Goal: Contribute content: Add original content to the website for others to see

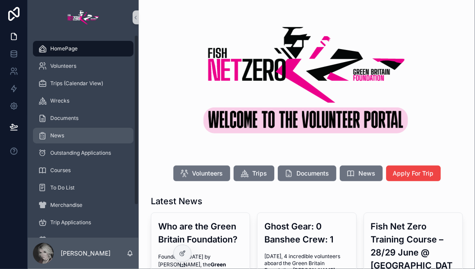
click at [62, 137] on span "News" at bounding box center [57, 135] width 14 height 7
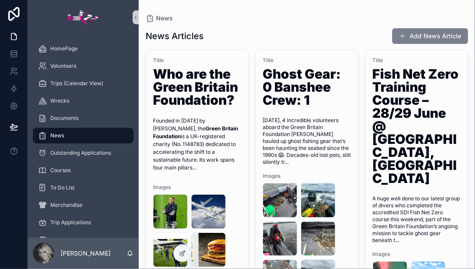
click at [308, 37] on button "Add News Article" at bounding box center [431, 36] width 76 height 16
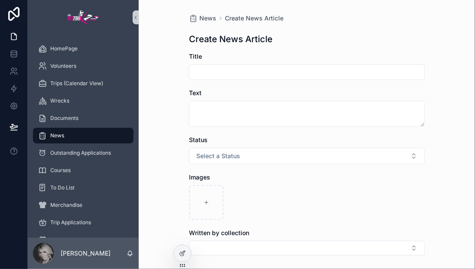
click at [308, 36] on div "Create News Article" at bounding box center [307, 39] width 236 height 12
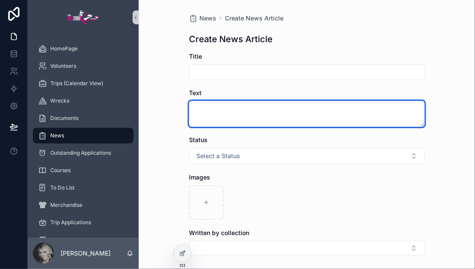
click at [200, 108] on textarea "scrollable content" at bounding box center [307, 114] width 236 height 26
paste textarea "**********"
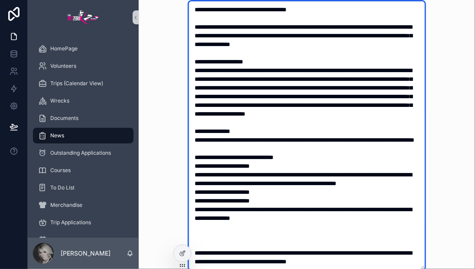
scroll to position [17, 0]
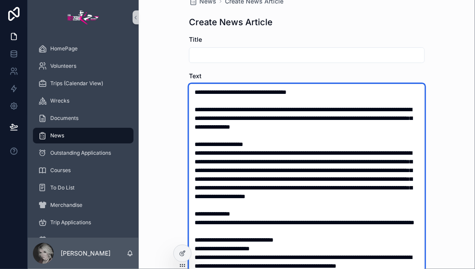
drag, startPoint x: 325, startPoint y: 92, endPoint x: 186, endPoint y: 86, distance: 139.4
click at [189, 86] on textarea "scrollable content" at bounding box center [307, 218] width 236 height 268
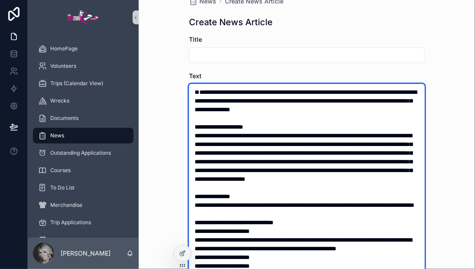
type textarea "**********"
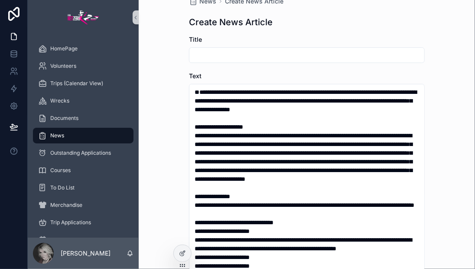
click at [200, 55] on input "scrollable content" at bounding box center [307, 55] width 235 height 12
paste input "**********"
type input "**********"
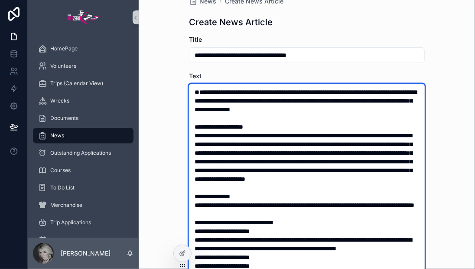
click at [189, 116] on textarea "scrollable content" at bounding box center [307, 218] width 236 height 268
click at [190, 109] on textarea "scrollable content" at bounding box center [307, 218] width 236 height 268
drag, startPoint x: 191, startPoint y: 126, endPoint x: 258, endPoint y: 128, distance: 66.8
click at [258, 128] on textarea "scrollable content" at bounding box center [307, 218] width 236 height 268
click at [251, 145] on textarea "scrollable content" at bounding box center [307, 218] width 236 height 268
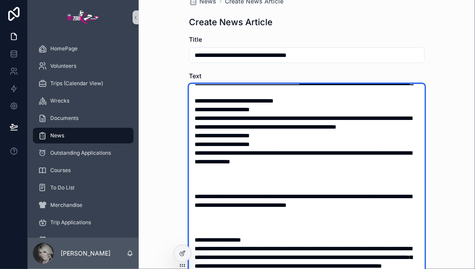
scroll to position [124, 0]
click at [196, 204] on textarea "scrollable content" at bounding box center [307, 218] width 236 height 268
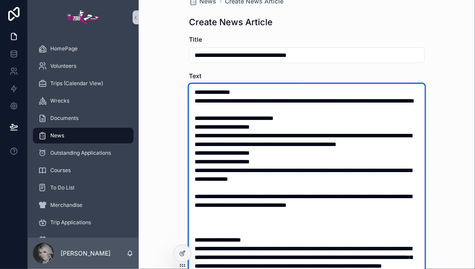
click at [192, 202] on textarea "scrollable content" at bounding box center [307, 218] width 236 height 268
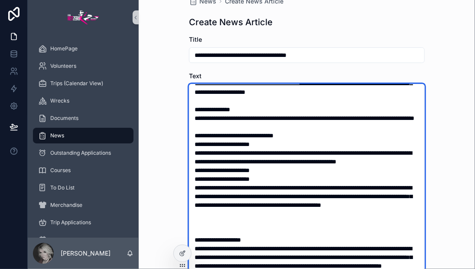
click at [308, 185] on textarea "scrollable content" at bounding box center [307, 218] width 236 height 268
click at [193, 223] on textarea "scrollable content" at bounding box center [307, 218] width 236 height 268
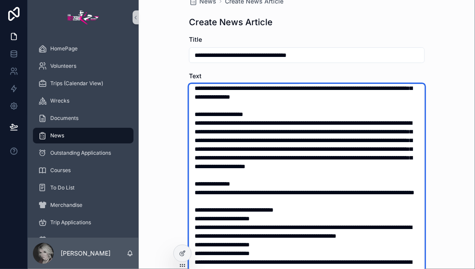
scroll to position [0, 0]
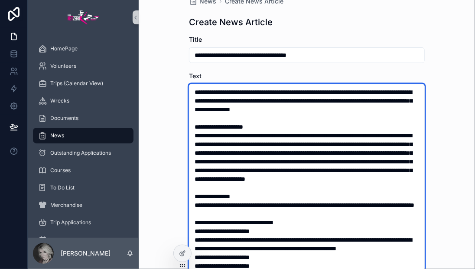
click at [241, 180] on textarea "scrollable content" at bounding box center [307, 218] width 236 height 268
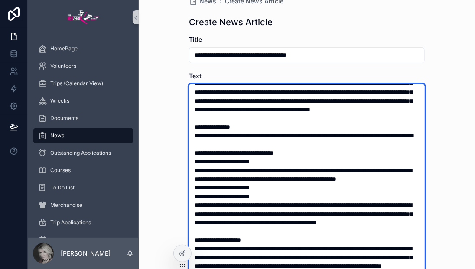
scroll to position [88, 0]
click at [226, 135] on textarea "scrollable content" at bounding box center [307, 218] width 236 height 268
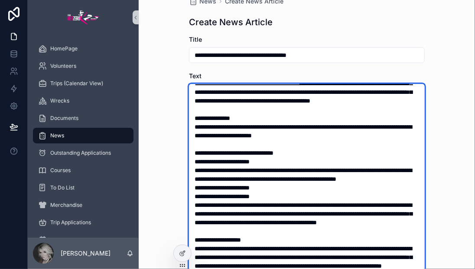
click at [308, 144] on textarea "scrollable content" at bounding box center [307, 218] width 236 height 268
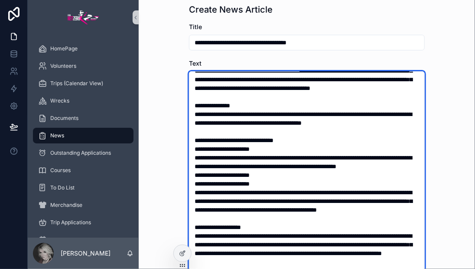
scroll to position [30, 0]
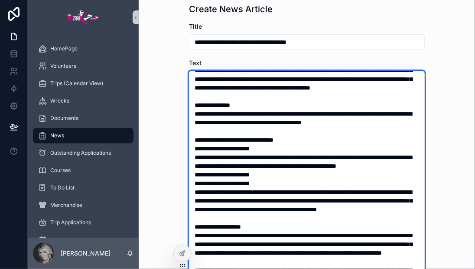
click at [207, 157] on textarea "scrollable content" at bounding box center [307, 205] width 236 height 268
click at [308, 165] on textarea "scrollable content" at bounding box center [307, 205] width 236 height 268
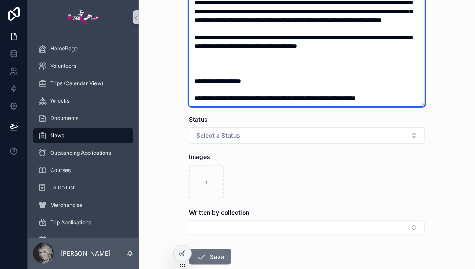
scroll to position [263, 0]
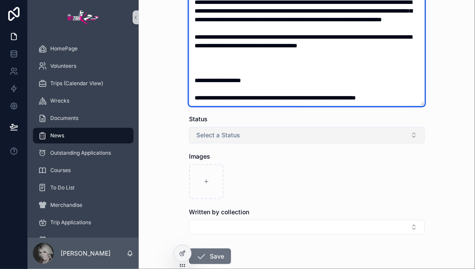
type textarea "**********"
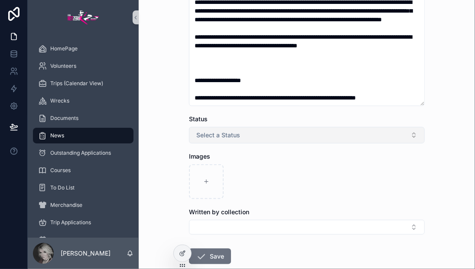
click at [308, 135] on button "Select a Status" at bounding box center [307, 135] width 236 height 16
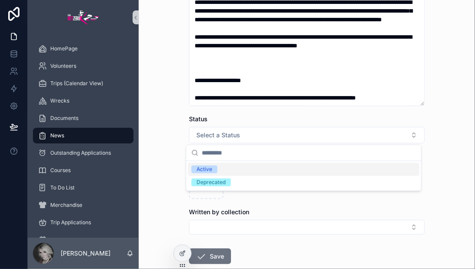
click at [256, 170] on div "Active" at bounding box center [304, 169] width 232 height 13
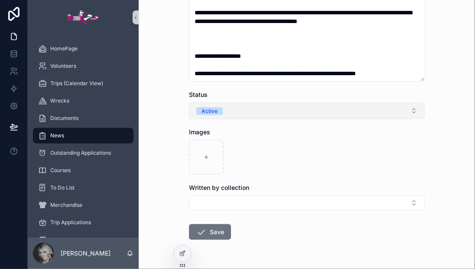
scroll to position [288, 0]
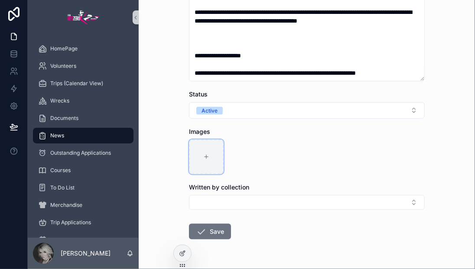
click at [204, 158] on icon "scrollable content" at bounding box center [206, 157] width 6 height 6
click at [203, 159] on div "scrollable content" at bounding box center [206, 156] width 35 height 35
type input "**********"
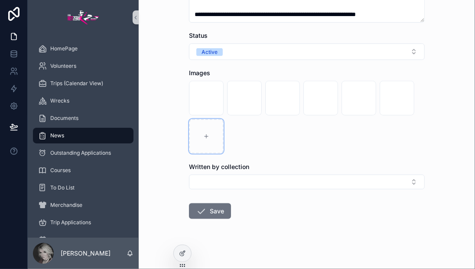
scroll to position [351, 0]
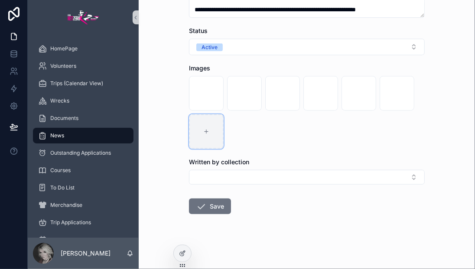
click at [206, 133] on div "scrollable content" at bounding box center [206, 131] width 35 height 35
type input "**********"
click at [213, 202] on button "Save" at bounding box center [210, 206] width 42 height 16
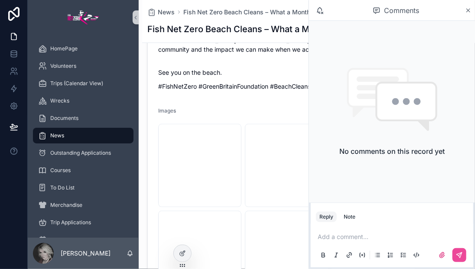
scroll to position [341, 0]
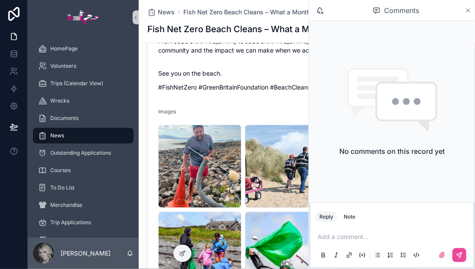
click at [308, 11] on icon "scrollable content" at bounding box center [468, 10] width 7 height 7
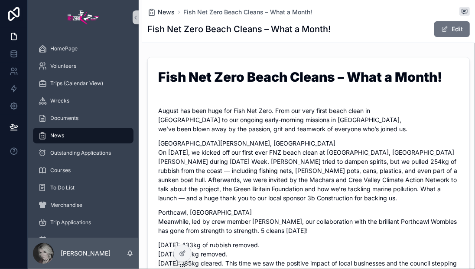
click at [167, 8] on span "News" at bounding box center [166, 12] width 17 height 9
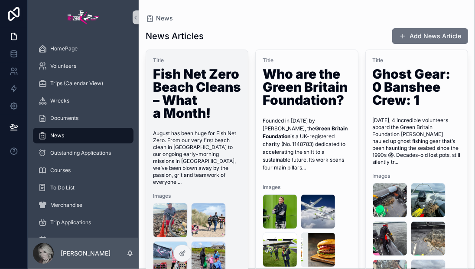
click at [195, 169] on span "August has been huge for Fish Net Zero. From our very first beach clean in [GEO…" at bounding box center [195, 157] width 85 height 55
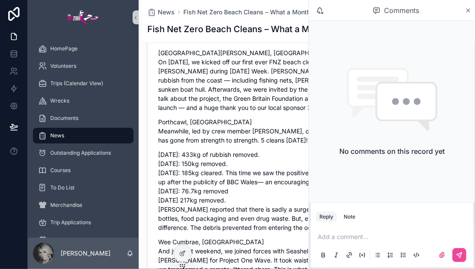
scroll to position [94, 0]
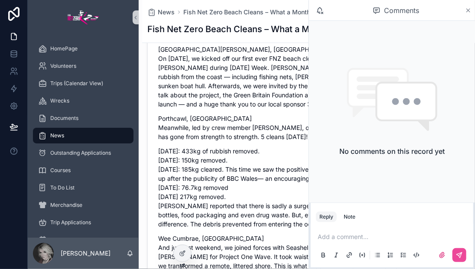
click at [308, 10] on icon "scrollable content" at bounding box center [468, 10] width 7 height 7
